Goal: Transaction & Acquisition: Purchase product/service

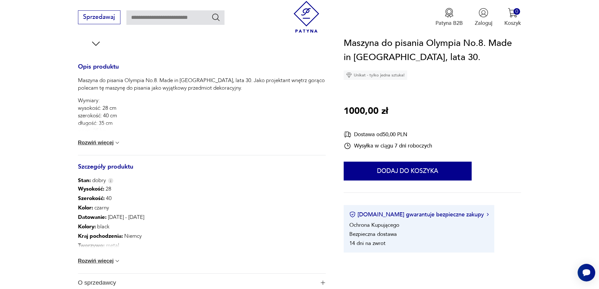
scroll to position [283, 0]
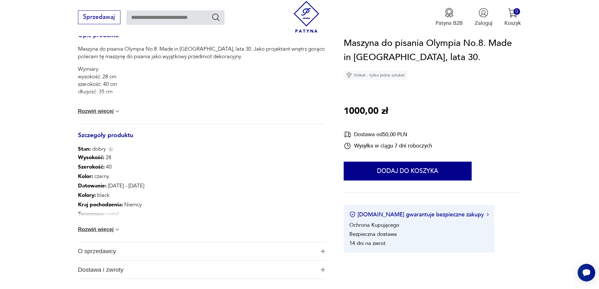
click at [106, 112] on button "Rozwiń więcej" at bounding box center [99, 111] width 43 height 6
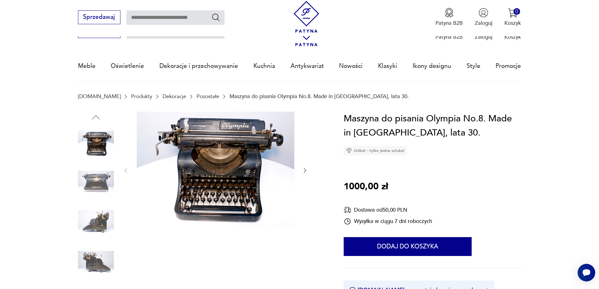
scroll to position [0, 0]
